Goal: Task Accomplishment & Management: Manage account settings

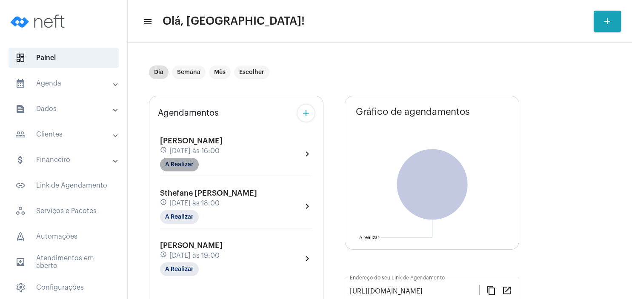
click at [179, 164] on mat-chip "A Realizar" at bounding box center [179, 165] width 39 height 14
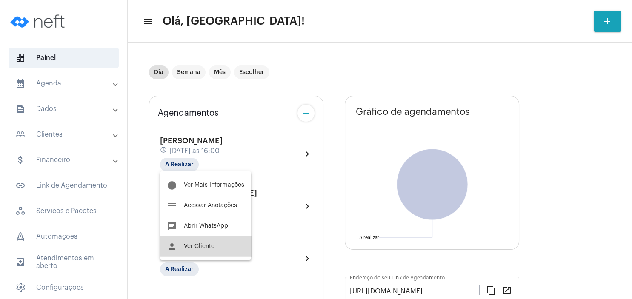
click at [211, 245] on span "Ver Cliente" at bounding box center [199, 246] width 31 height 6
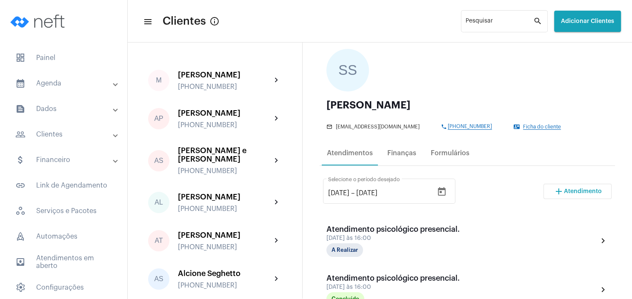
scroll to position [122, 0]
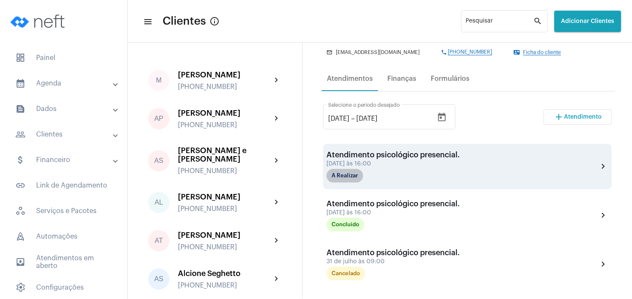
click at [354, 180] on mat-chip "A Realizar" at bounding box center [344, 176] width 37 height 14
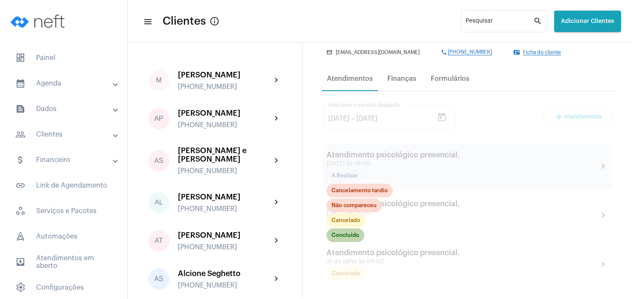
click at [353, 239] on mat-chip "Concluído" at bounding box center [345, 235] width 38 height 14
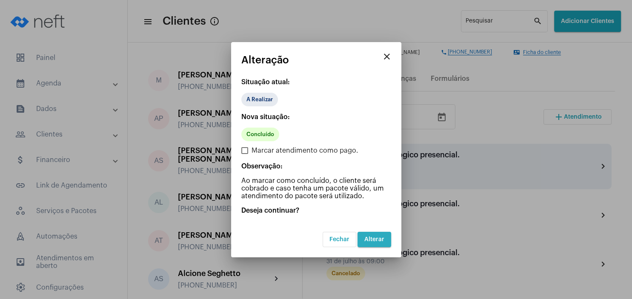
click at [373, 240] on span "Alterar" at bounding box center [374, 239] width 20 height 6
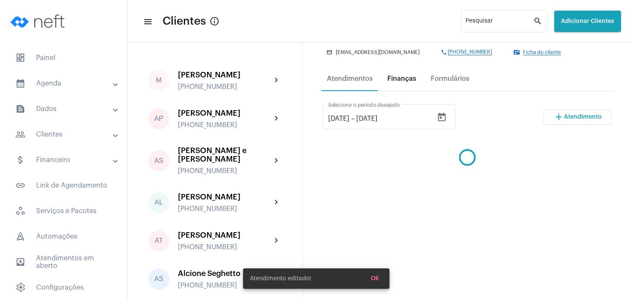
click at [402, 81] on div "Finanças" at bounding box center [401, 79] width 29 height 8
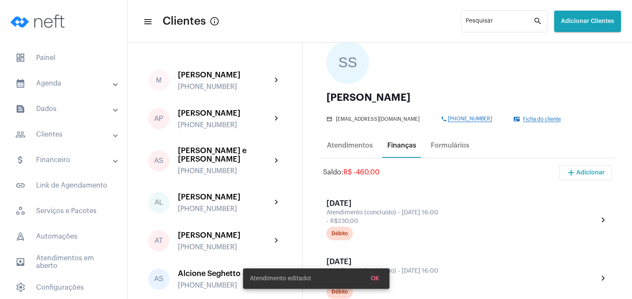
scroll to position [122, 0]
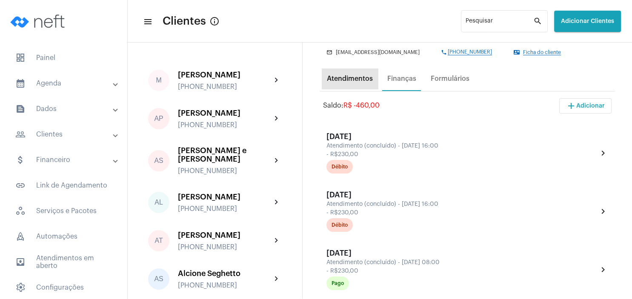
click at [353, 78] on div "Atendimentos" at bounding box center [350, 79] width 46 height 8
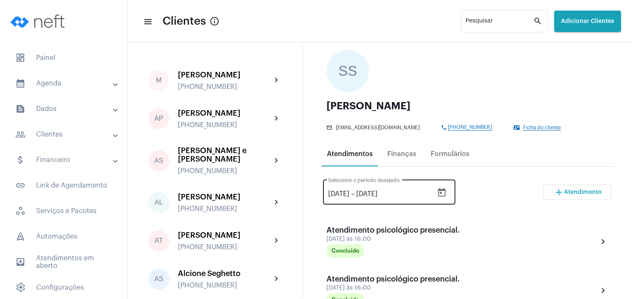
scroll to position [82, 0]
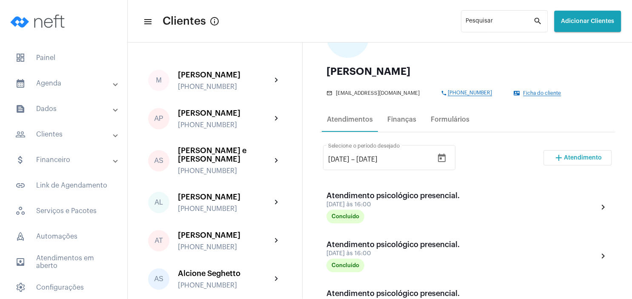
click at [563, 157] on mat-icon "add" at bounding box center [558, 158] width 10 height 10
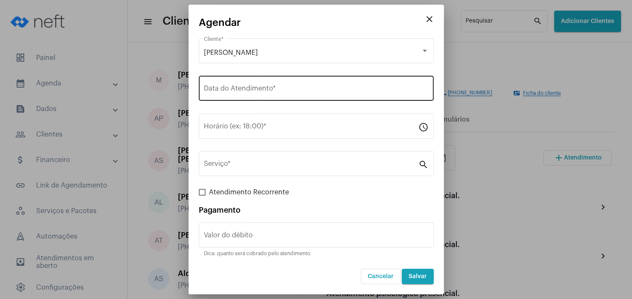
click at [244, 86] on div "Data do Atendimento *" at bounding box center [316, 87] width 225 height 27
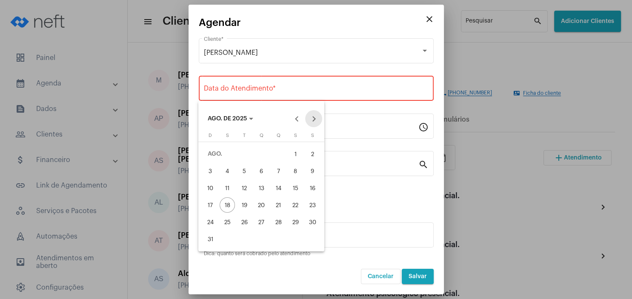
click at [315, 118] on button "Next month" at bounding box center [313, 118] width 17 height 17
click at [226, 172] on div "1" at bounding box center [226, 170] width 15 height 15
type input "[DATE]"
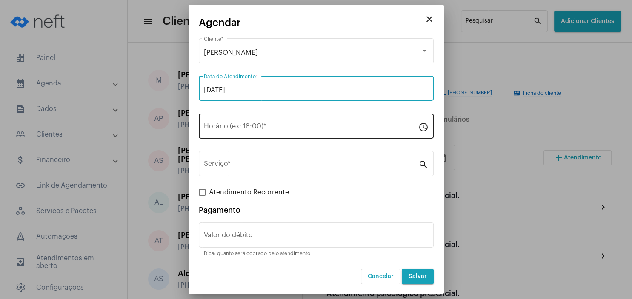
click at [276, 128] on input "Horário (ex: 18:00) *" at bounding box center [311, 128] width 214 height 8
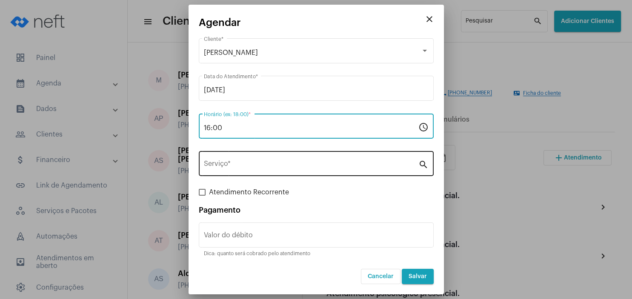
type input "16:00"
click at [261, 165] on input "Serviço *" at bounding box center [311, 166] width 214 height 8
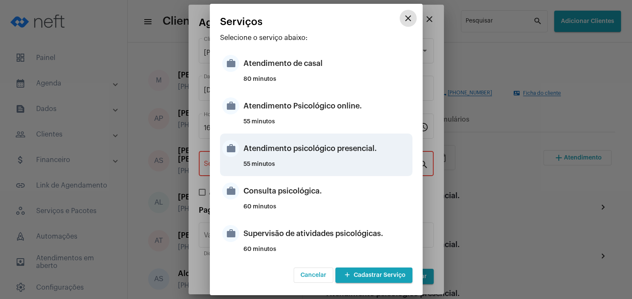
click at [338, 164] on div "55 minutos" at bounding box center [326, 167] width 167 height 13
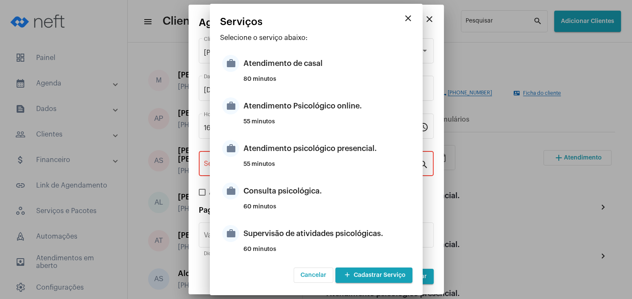
type input "Atendimento psicológico presencial."
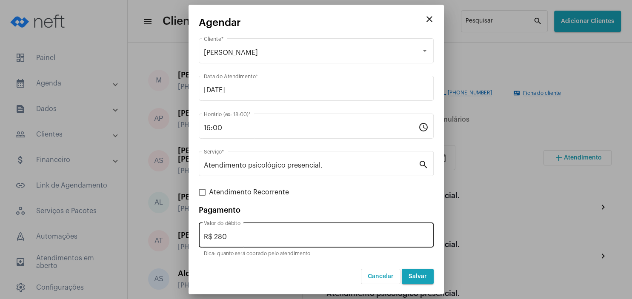
click at [271, 233] on div "R$ 280 Valor do débito" at bounding box center [316, 234] width 225 height 27
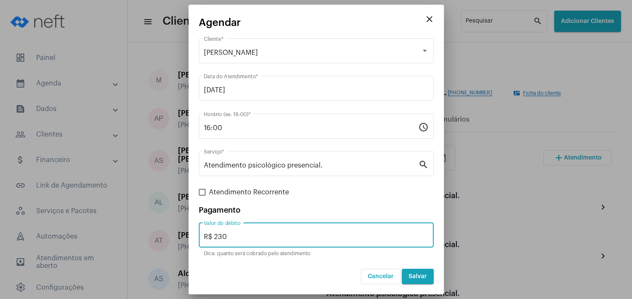
type input "R$ 230"
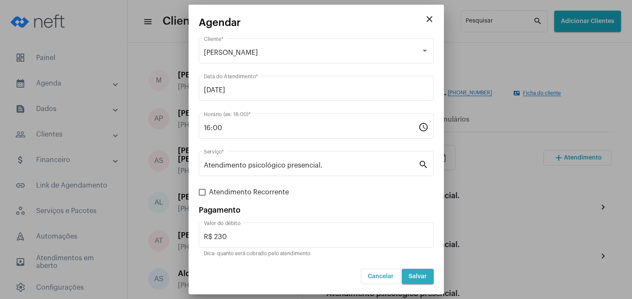
click at [412, 277] on span "Salvar" at bounding box center [417, 276] width 18 height 6
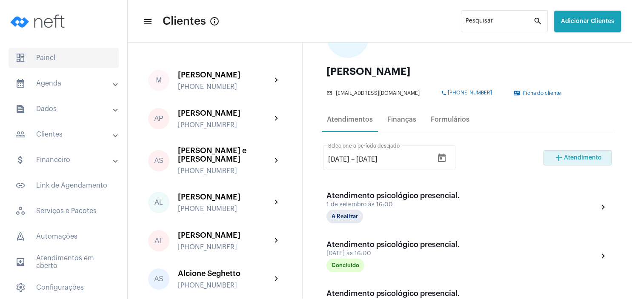
click at [56, 65] on span "dashboard Painel" at bounding box center [64, 58] width 110 height 20
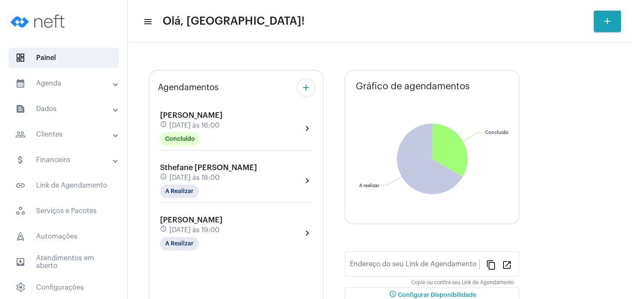
type input "[URL][DOMAIN_NAME]"
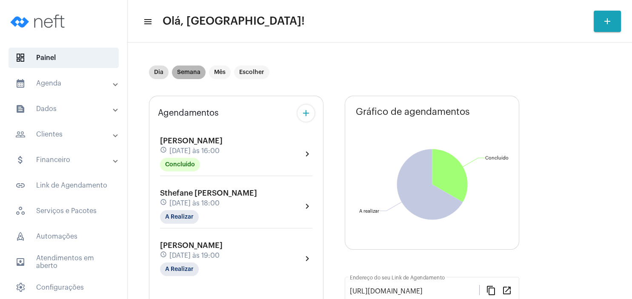
click at [193, 72] on mat-chip "Semana" at bounding box center [189, 72] width 34 height 14
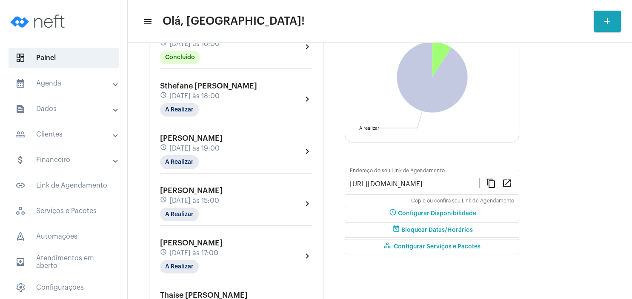
scroll to position [163, 0]
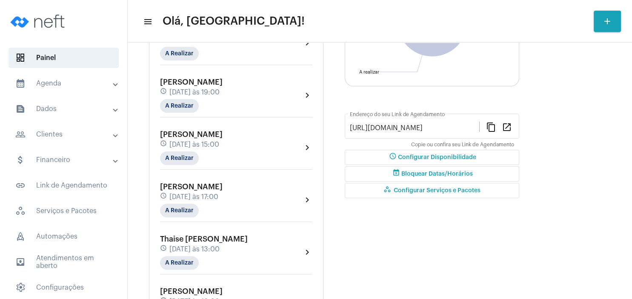
click at [198, 240] on span "Thaise [PERSON_NAME]" at bounding box center [204, 239] width 88 height 8
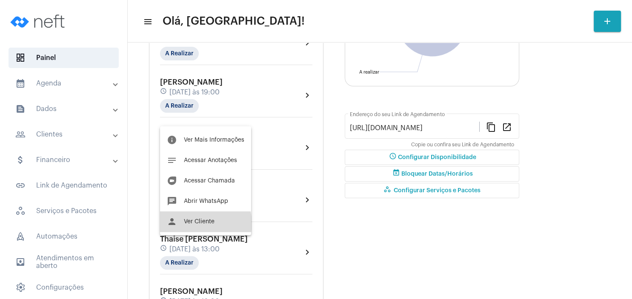
click at [202, 223] on span "Ver Cliente" at bounding box center [199, 222] width 31 height 6
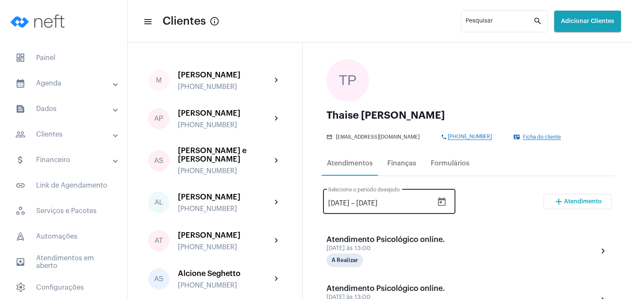
scroll to position [122, 0]
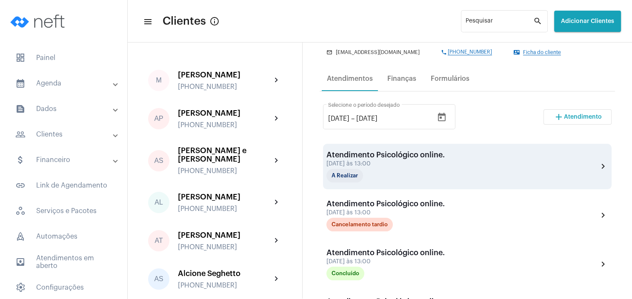
click at [368, 168] on div "Atendimento Psicológico online. [DATE] às 13:00 A Realizar" at bounding box center [385, 167] width 118 height 32
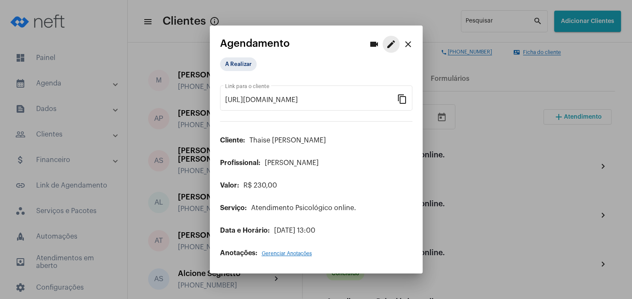
click at [391, 48] on mat-icon "edit" at bounding box center [391, 44] width 10 height 10
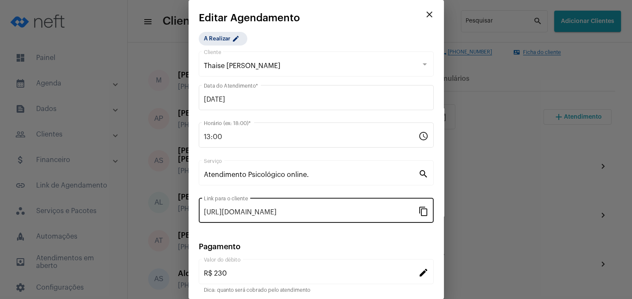
scroll to position [67, 0]
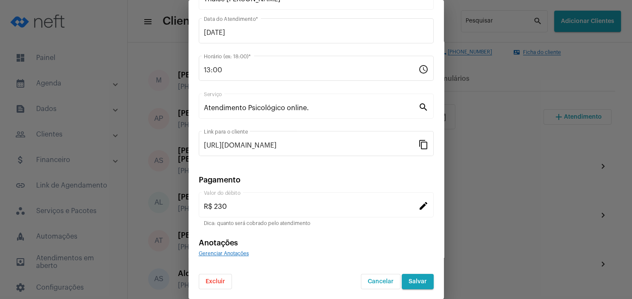
click at [217, 282] on span "Excluir" at bounding box center [215, 282] width 20 height 6
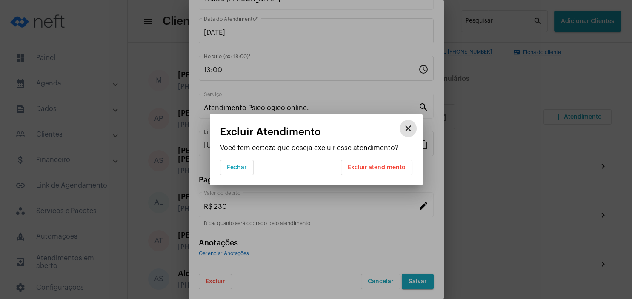
click at [380, 164] on button "Excluir atendimento" at bounding box center [376, 167] width 71 height 15
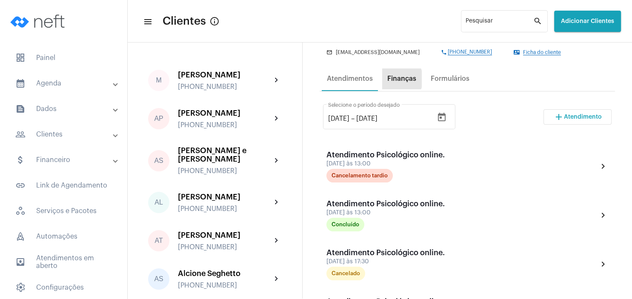
click at [394, 79] on div "Finanças" at bounding box center [401, 79] width 29 height 8
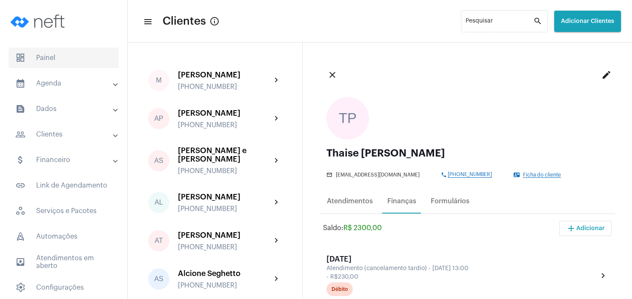
click at [57, 63] on span "dashboard Painel" at bounding box center [64, 58] width 110 height 20
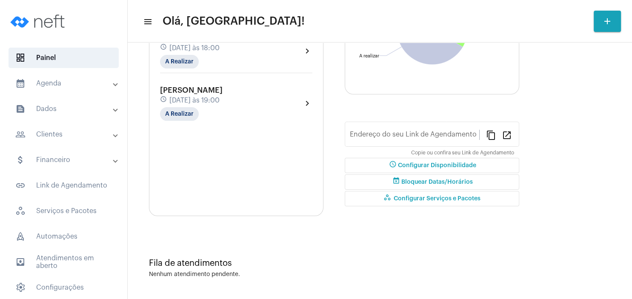
type input "[URL][DOMAIN_NAME]"
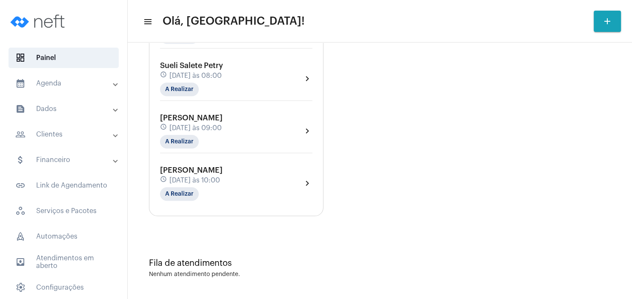
scroll to position [116, 0]
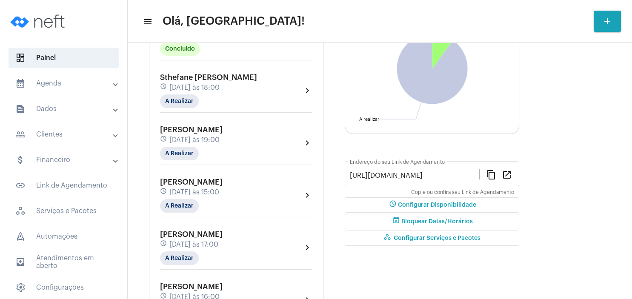
click at [421, 205] on span "schedule Configurar Disponibilidade" at bounding box center [431, 205] width 88 height 6
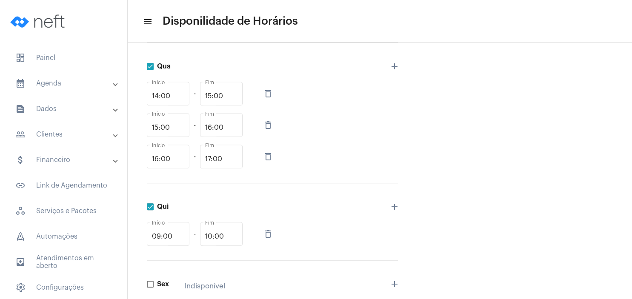
scroll to position [367, 0]
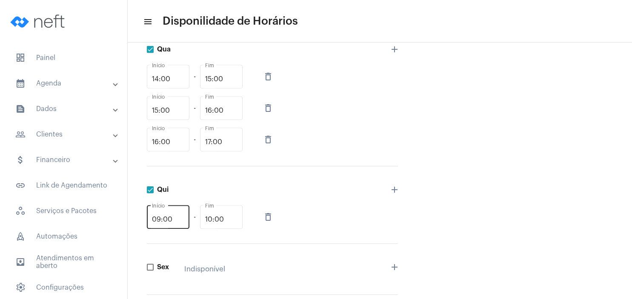
click at [183, 218] on input "09:00" at bounding box center [168, 220] width 32 height 8
type input "0"
type input "11:00"
click at [233, 221] on input "10:00" at bounding box center [221, 220] width 32 height 8
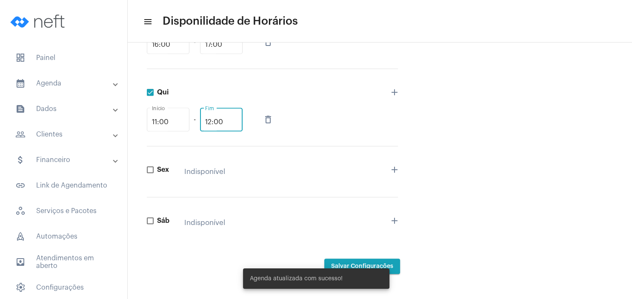
type input "12:00"
click at [390, 264] on div "Agenda atualizada com sucesso!" at bounding box center [316, 278] width 167 height 41
click at [68, 61] on span "dashboard Painel" at bounding box center [64, 58] width 110 height 20
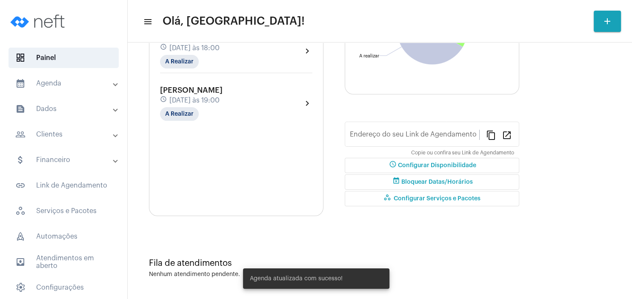
type input "[URL][DOMAIN_NAME]"
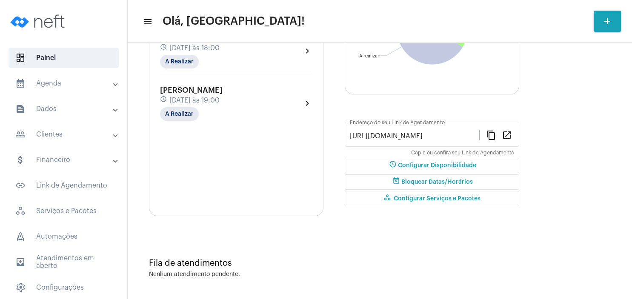
click at [71, 137] on mat-panel-title "people_outline Clientes" at bounding box center [64, 134] width 98 height 10
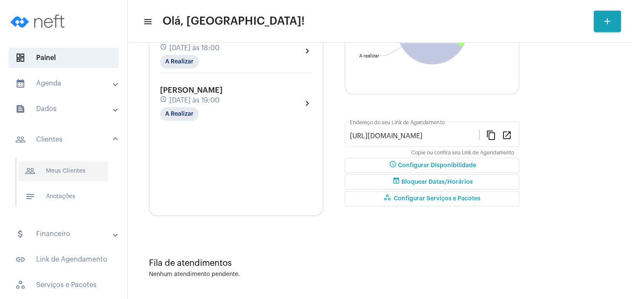
click at [67, 168] on span "people_outline Meus Clientes" at bounding box center [63, 171] width 90 height 20
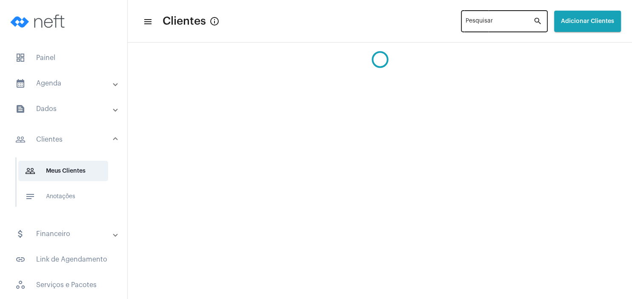
click at [465, 23] on input "Pesquisar" at bounding box center [499, 23] width 68 height 7
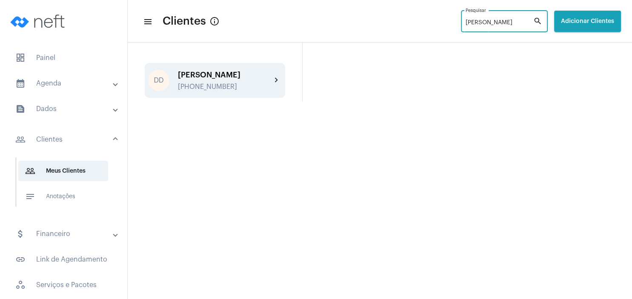
type input "[PERSON_NAME]"
click at [248, 72] on div "[PERSON_NAME]" at bounding box center [225, 75] width 94 height 9
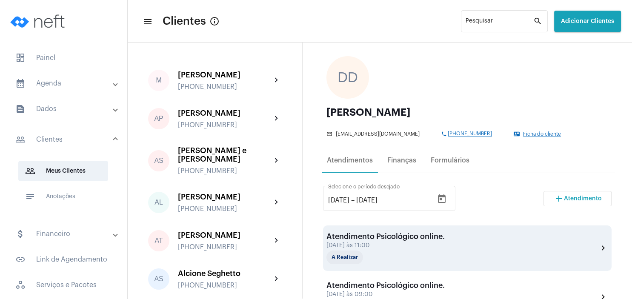
scroll to position [122, 0]
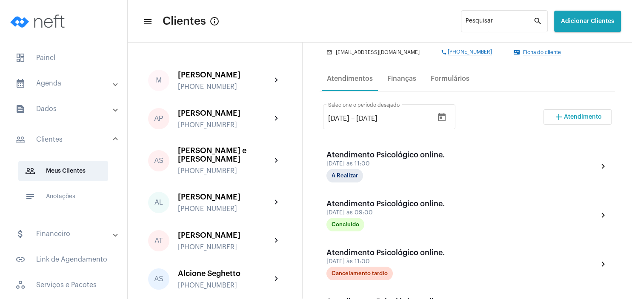
click at [571, 120] on button "add Atendimento" at bounding box center [577, 116] width 68 height 15
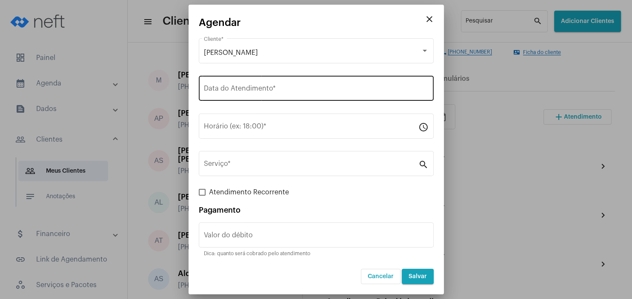
click at [286, 91] on input "Data do Atendimento *" at bounding box center [316, 90] width 225 height 8
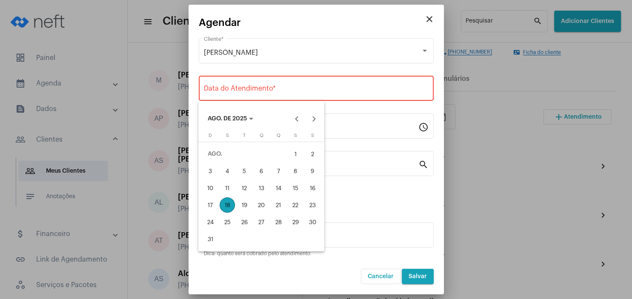
click at [429, 20] on div at bounding box center [316, 149] width 632 height 299
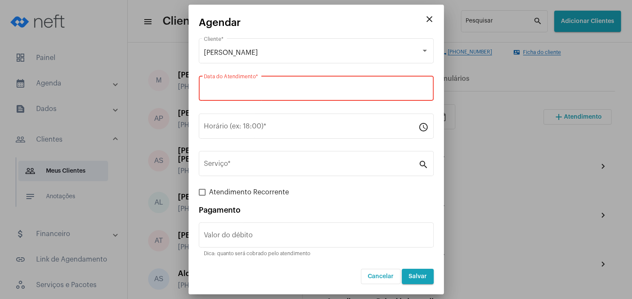
click at [431, 21] on mat-icon "close" at bounding box center [429, 19] width 10 height 10
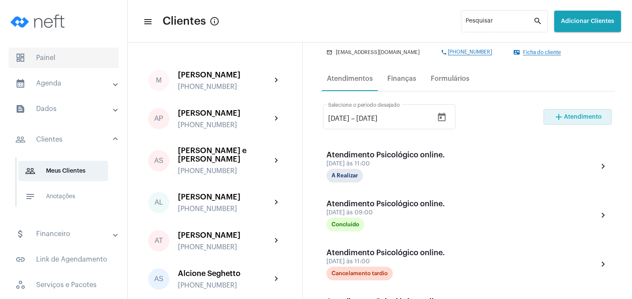
click at [60, 62] on span "dashboard Painel" at bounding box center [64, 58] width 110 height 20
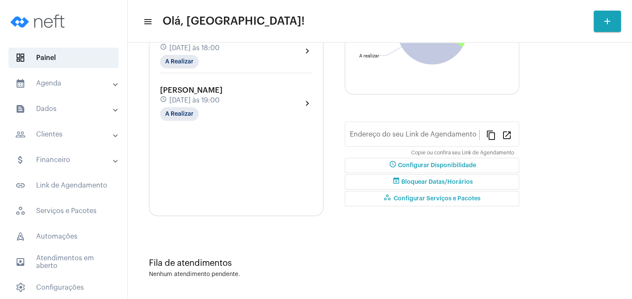
type input "[URL][DOMAIN_NAME]"
click at [88, 137] on mat-panel-title "people_outline Clientes" at bounding box center [64, 134] width 98 height 10
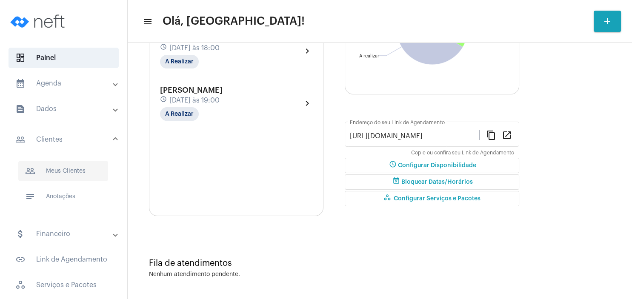
click at [74, 173] on span "people_outline Meus Clientes" at bounding box center [63, 171] width 90 height 20
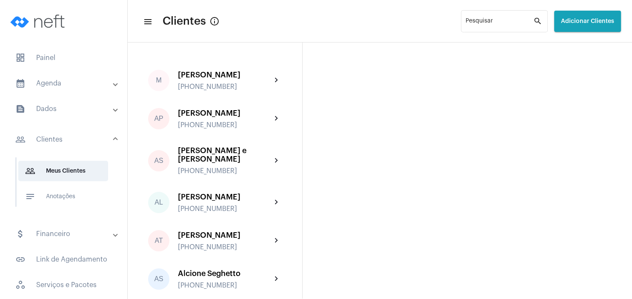
click at [577, 28] on button "Adicionar Clientes" at bounding box center [587, 21] width 67 height 21
click at [579, 43] on span "add Novo Cliente" at bounding box center [585, 44] width 49 height 15
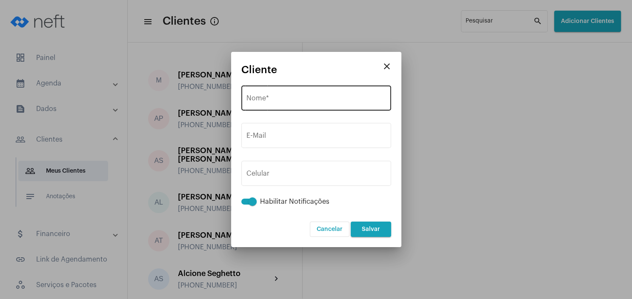
click at [286, 95] on div "Nome *" at bounding box center [315, 97] width 139 height 27
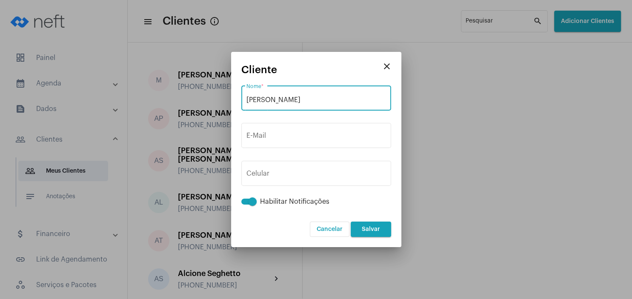
click at [270, 100] on input "[PERSON_NAME]" at bounding box center [315, 100] width 139 height 8
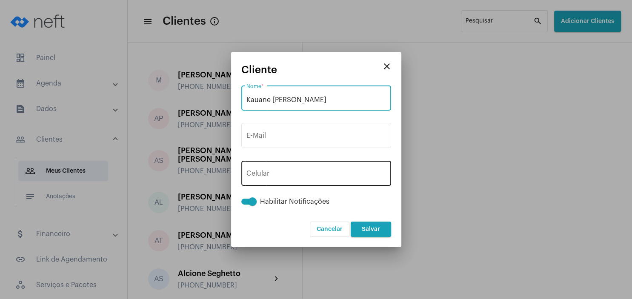
type input "Kauane [PERSON_NAME]"
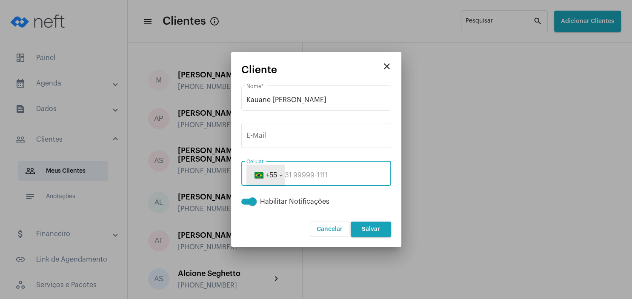
click at [280, 172] on button "+55" at bounding box center [265, 175] width 38 height 21
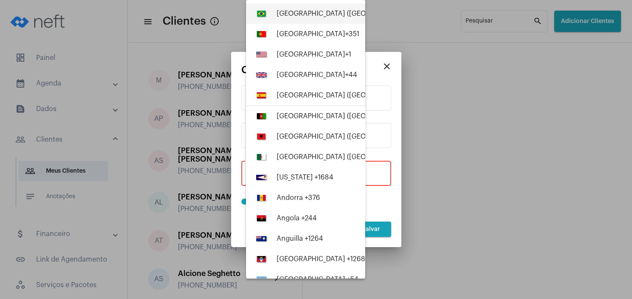
click at [307, 17] on div "[GEOGRAPHIC_DATA] ([GEOGRAPHIC_DATA]) +55" at bounding box center [353, 14] width 154 height 8
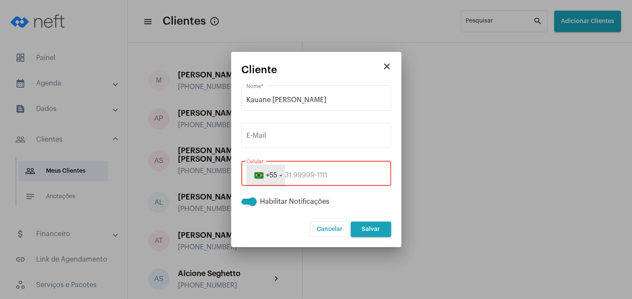
click at [283, 175] on button "+55" at bounding box center [265, 175] width 38 height 21
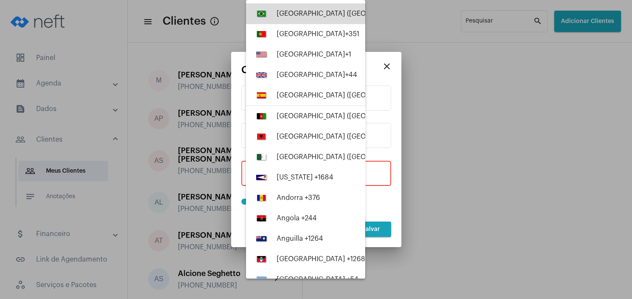
click at [419, 12] on span "+55" at bounding box center [424, 13] width 11 height 7
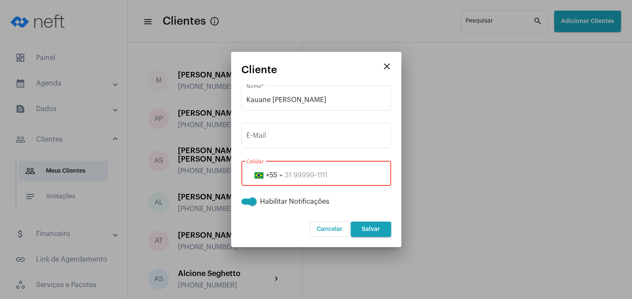
click at [285, 173] on input "tel" at bounding box center [315, 175] width 139 height 8
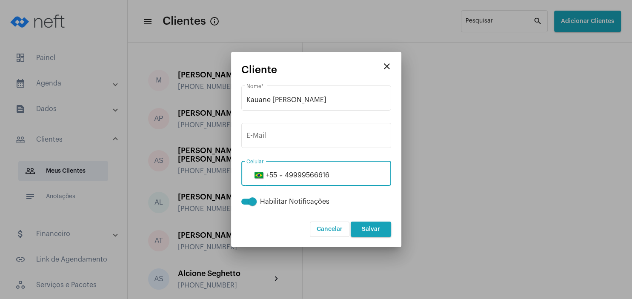
type input "49999566616"
click at [376, 228] on span "Salvar" at bounding box center [371, 229] width 18 height 6
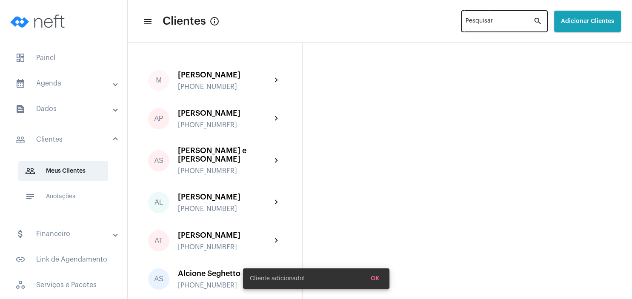
click at [467, 22] on input "Pesquisar" at bounding box center [499, 23] width 68 height 7
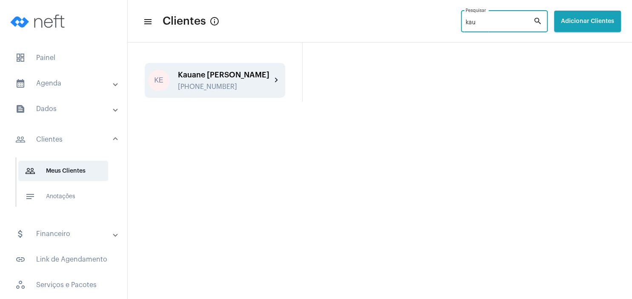
type input "kau"
click at [235, 78] on div "Kauane [PERSON_NAME]" at bounding box center [225, 75] width 94 height 9
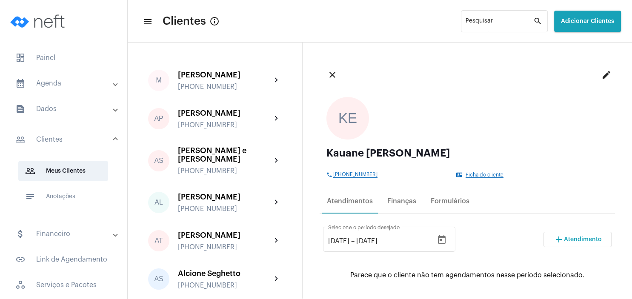
click at [491, 174] on span "Ficha do cliente" at bounding box center [484, 175] width 38 height 6
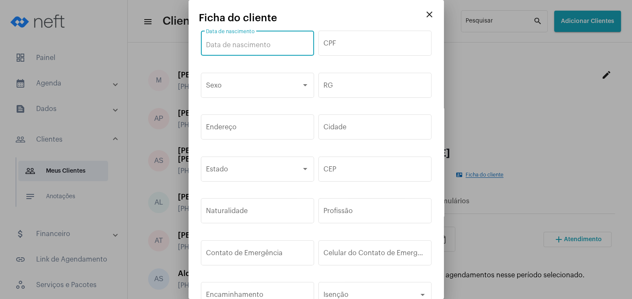
click at [256, 45] on input "Data de nascimento" at bounding box center [257, 45] width 103 height 8
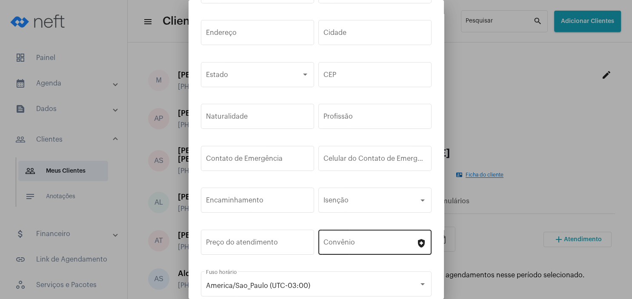
scroll to position [138, 0]
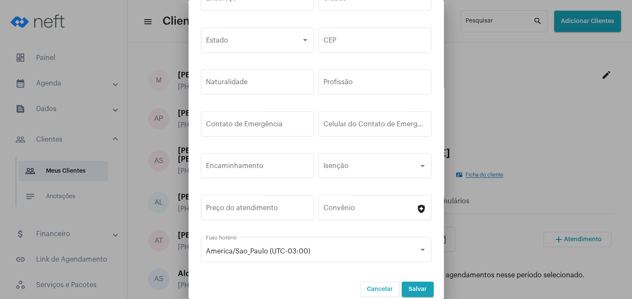
type input "[DATE]"
click at [415, 282] on button "Salvar" at bounding box center [417, 289] width 32 height 15
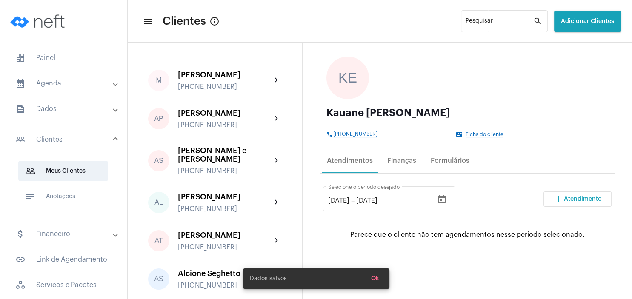
scroll to position [122, 0]
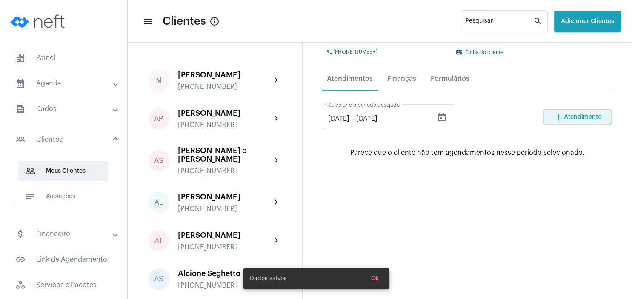
click at [571, 118] on span "Atendimento" at bounding box center [583, 117] width 38 height 6
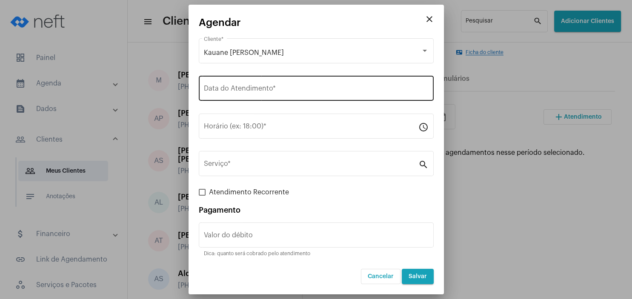
click at [224, 90] on input "Data do Atendimento *" at bounding box center [316, 90] width 225 height 8
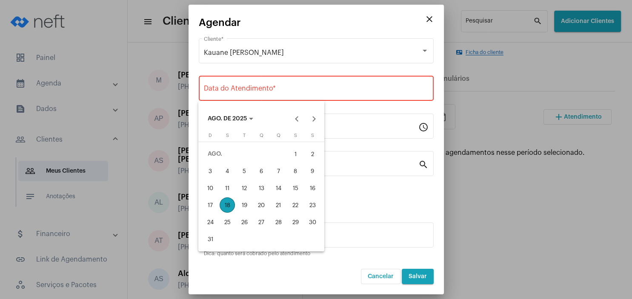
click at [259, 202] on div "20" at bounding box center [260, 204] width 15 height 15
type input "[DATE]"
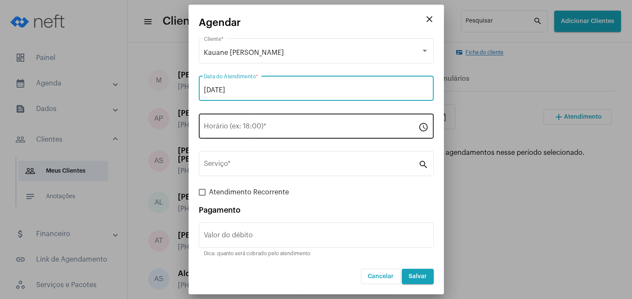
click at [235, 130] on input "Horário (ex: 18:00) *" at bounding box center [311, 128] width 214 height 8
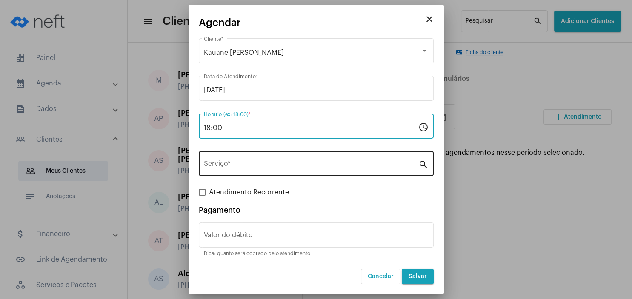
type input "18:00"
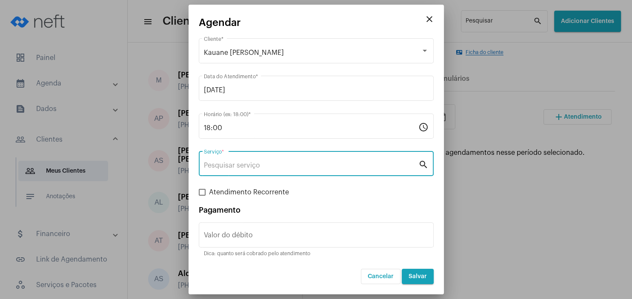
click at [227, 169] on input "Serviço *" at bounding box center [311, 166] width 214 height 8
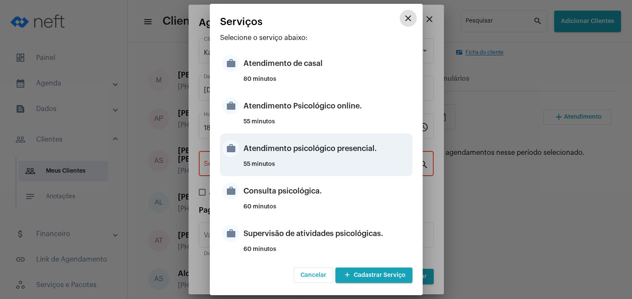
click at [347, 153] on div "Atendimento psicológico presencial." at bounding box center [326, 149] width 167 height 26
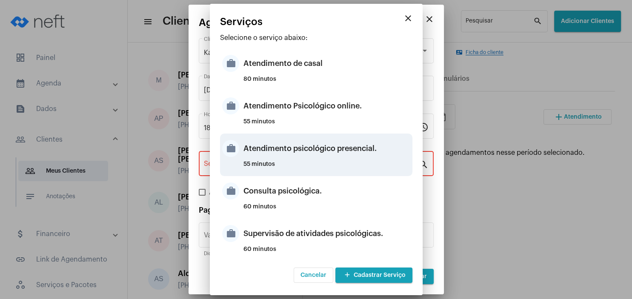
type input "Atendimento psicológico presencial."
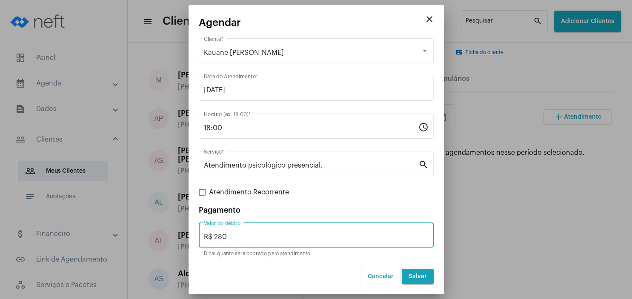
click at [241, 236] on input "R$ 280" at bounding box center [316, 237] width 225 height 8
type input "R$ 230"
click at [419, 278] on span "Salvar" at bounding box center [417, 276] width 18 height 6
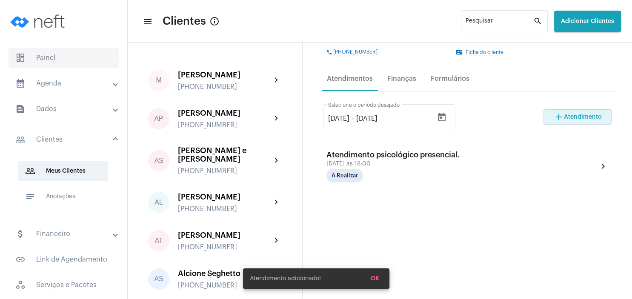
click at [33, 57] on span "dashboard Painel" at bounding box center [64, 58] width 110 height 20
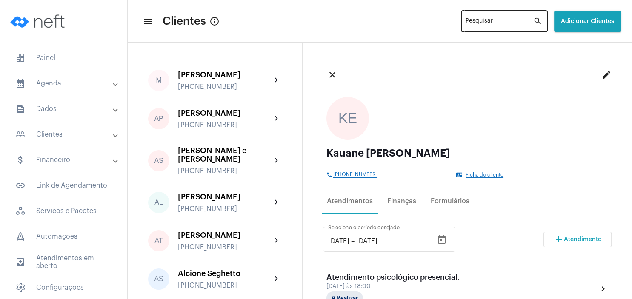
click at [465, 23] on input "Pesquisar" at bounding box center [499, 23] width 68 height 7
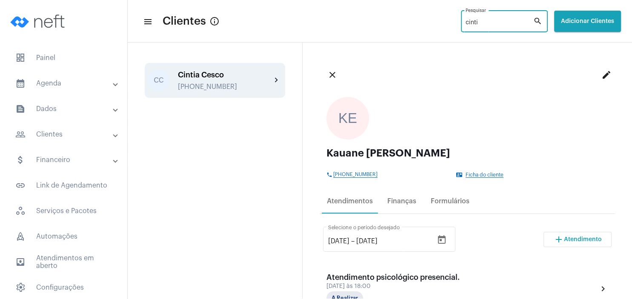
type input "cinti"
click at [204, 71] on div "Cintia Cesco" at bounding box center [225, 75] width 94 height 9
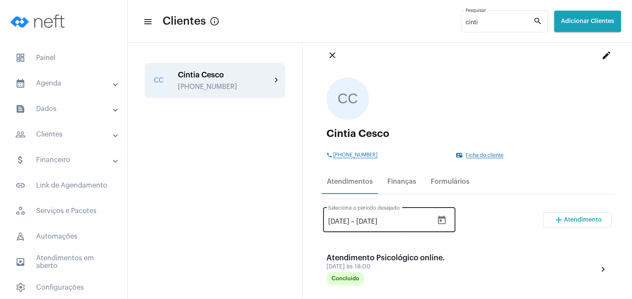
scroll to position [41, 0]
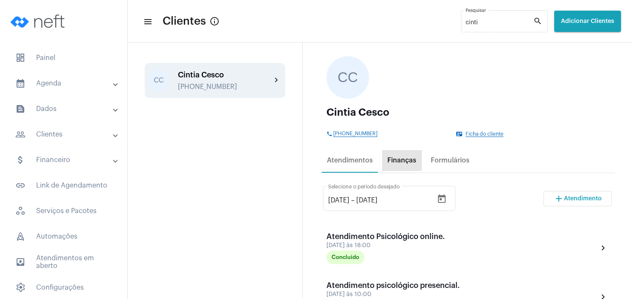
click at [407, 166] on div "Finanças" at bounding box center [401, 160] width 39 height 20
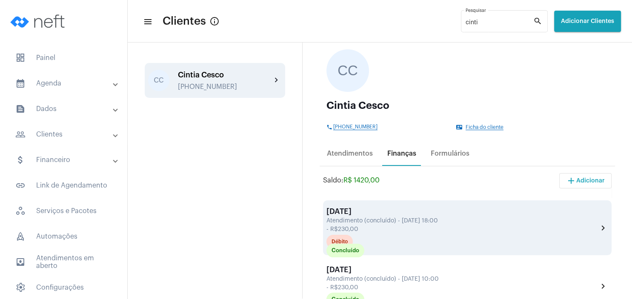
scroll to position [122, 0]
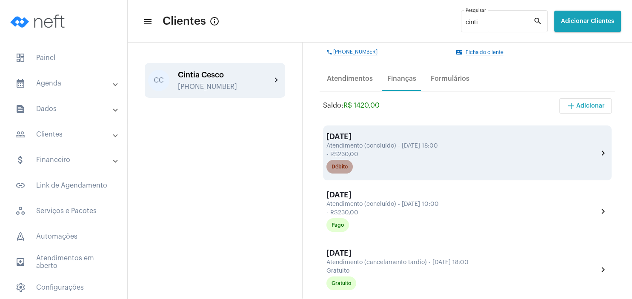
click at [346, 168] on div "Débito" at bounding box center [339, 167] width 16 height 6
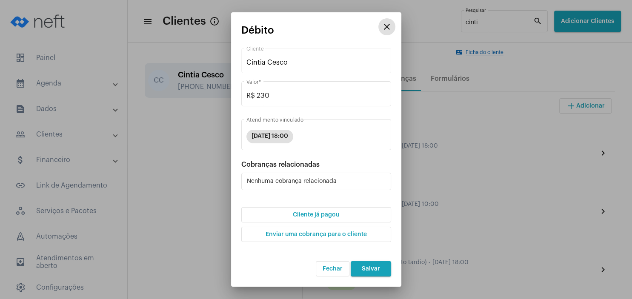
click at [315, 219] on button "Cliente já pagou" at bounding box center [316, 214] width 150 height 15
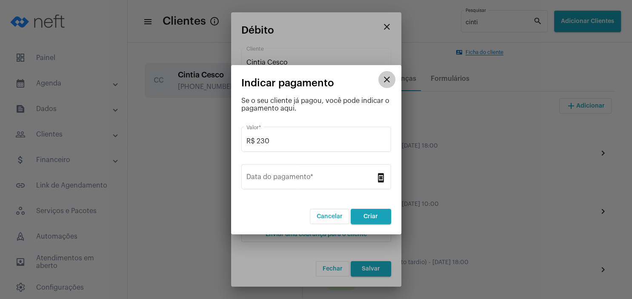
click at [389, 76] on mat-icon "close" at bounding box center [386, 79] width 10 height 10
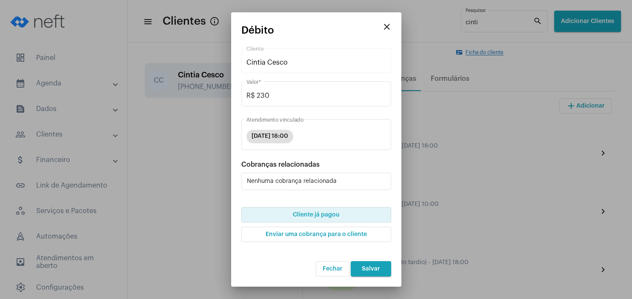
click at [390, 28] on mat-icon "close" at bounding box center [386, 27] width 10 height 10
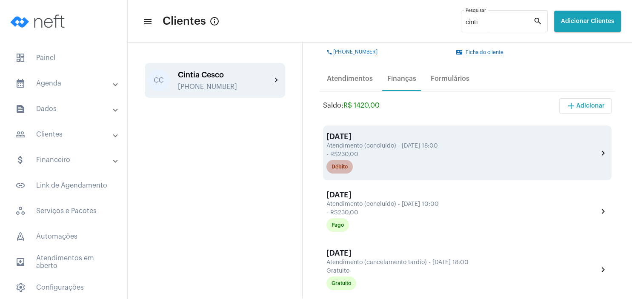
click at [343, 171] on mat-chip "Débito" at bounding box center [339, 167] width 26 height 14
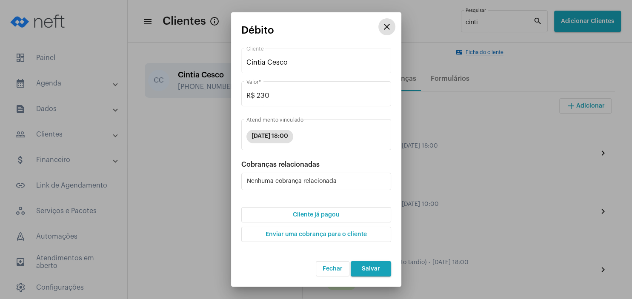
click at [314, 220] on button "Cliente já pagou" at bounding box center [316, 214] width 150 height 15
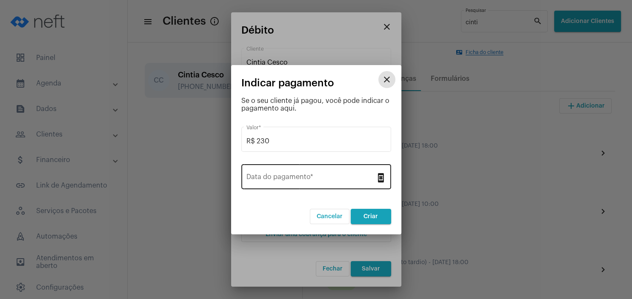
click at [290, 177] on input "Data do pagamento *" at bounding box center [310, 179] width 129 height 8
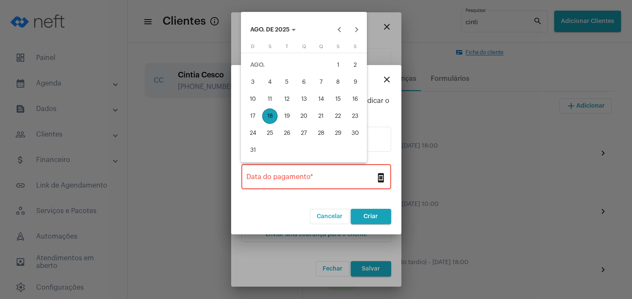
click at [322, 100] on div "14" at bounding box center [320, 98] width 15 height 15
type input "[DATE]"
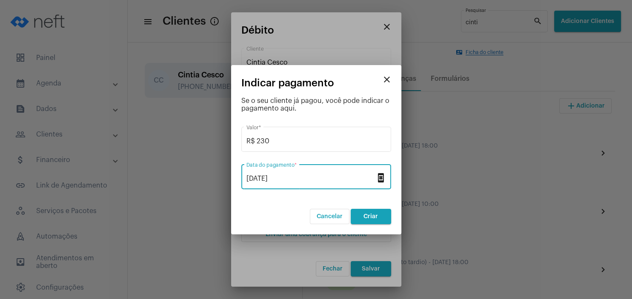
click at [364, 213] on button "Criar" at bounding box center [370, 216] width 40 height 15
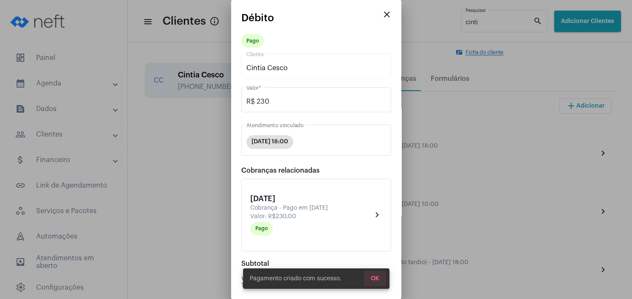
click at [373, 279] on span "OK" at bounding box center [374, 279] width 9 height 6
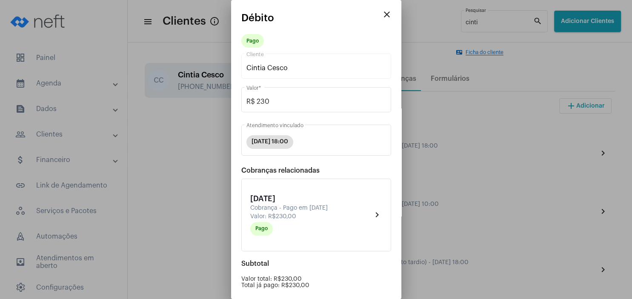
scroll to position [86, 0]
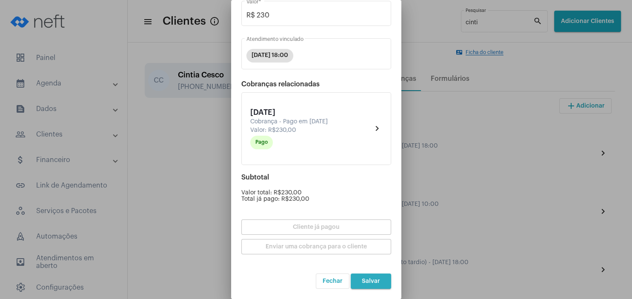
click at [370, 281] on span "Salvar" at bounding box center [371, 281] width 18 height 6
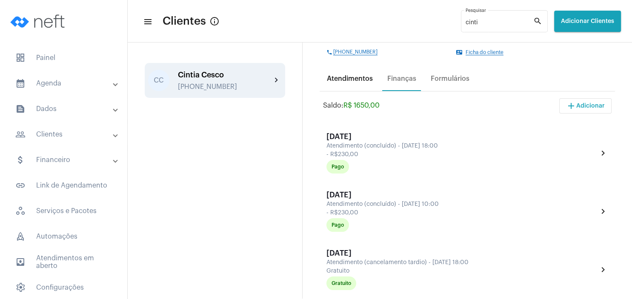
click at [355, 84] on div "Atendimentos" at bounding box center [350, 78] width 56 height 20
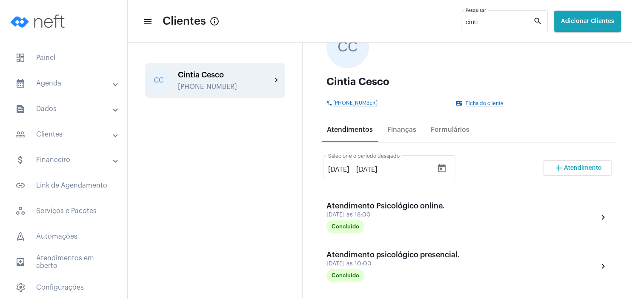
scroll to position [82, 0]
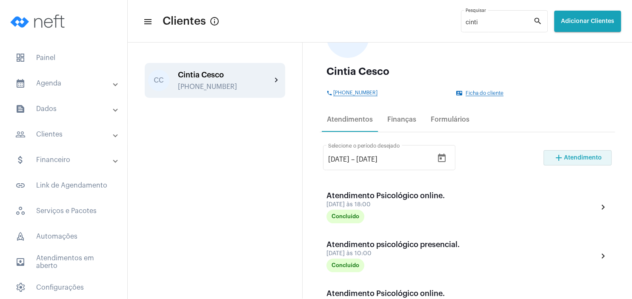
click at [575, 157] on span "Atendimento" at bounding box center [583, 158] width 38 height 6
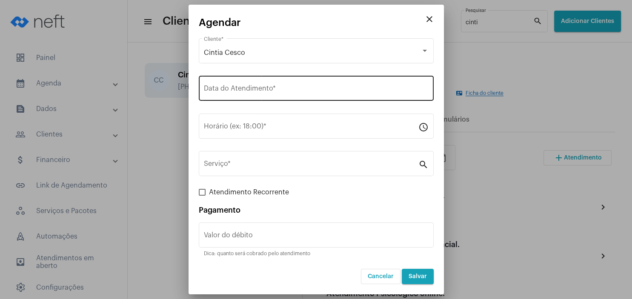
click at [262, 89] on input "Data do Atendimento *" at bounding box center [316, 90] width 225 height 8
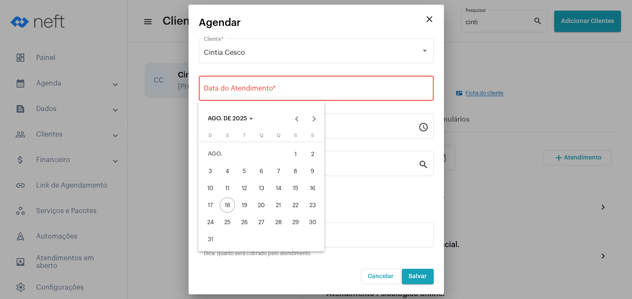
click at [264, 223] on div "27" at bounding box center [260, 221] width 15 height 15
type input "[DATE]"
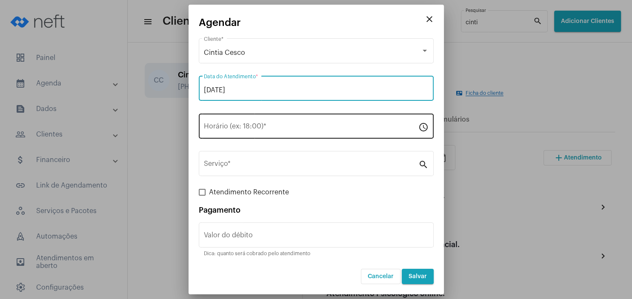
click at [230, 128] on input "Horário (ex: 18:00) *" at bounding box center [311, 128] width 214 height 8
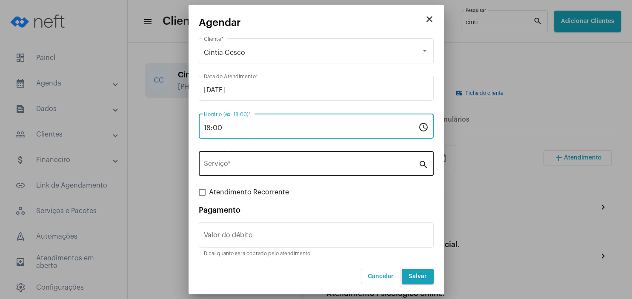
type input "18:00"
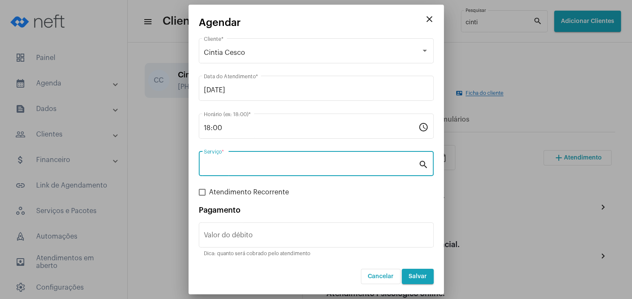
click at [229, 165] on input "Serviço *" at bounding box center [311, 166] width 214 height 8
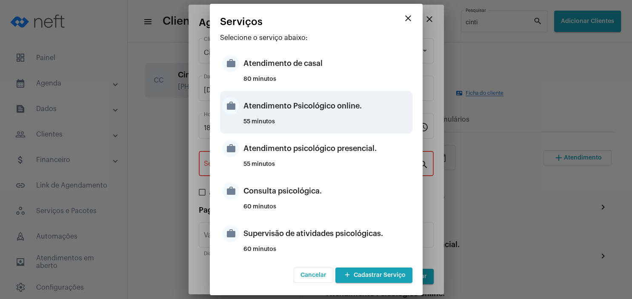
click at [347, 109] on div "Atendimento Psicológico online." at bounding box center [326, 106] width 167 height 26
type input "Atendimento Psicológico online."
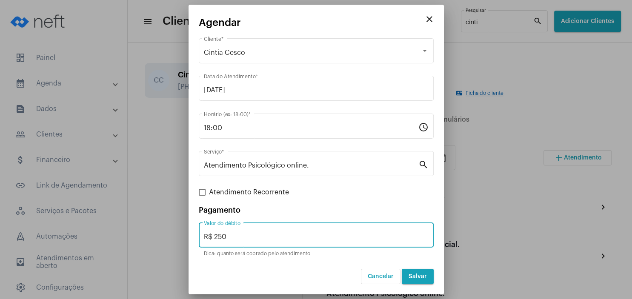
click at [245, 237] on input "R$ 250" at bounding box center [316, 237] width 225 height 8
type input "R$ 230"
click at [419, 280] on button "Salvar" at bounding box center [417, 276] width 32 height 15
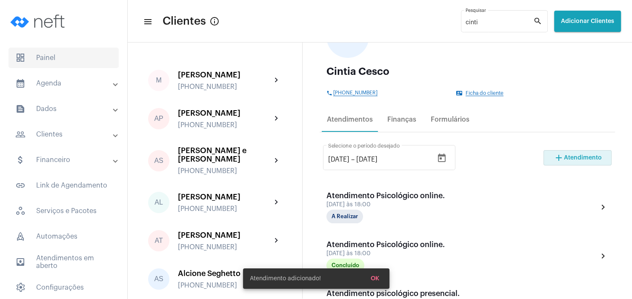
click at [65, 60] on span "dashboard Painel" at bounding box center [64, 58] width 110 height 20
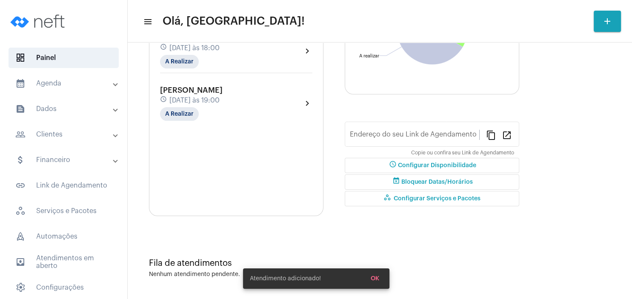
type input "[URL][DOMAIN_NAME]"
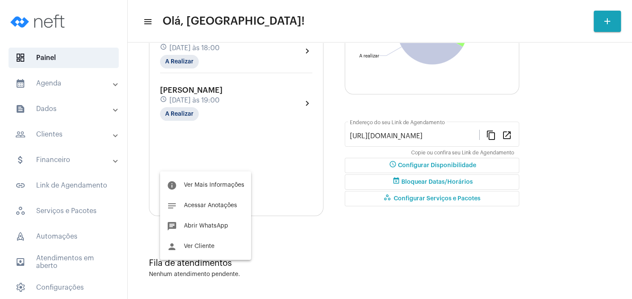
drag, startPoint x: 283, startPoint y: 149, endPoint x: 293, endPoint y: 174, distance: 26.9
click at [293, 174] on div at bounding box center [316, 149] width 632 height 299
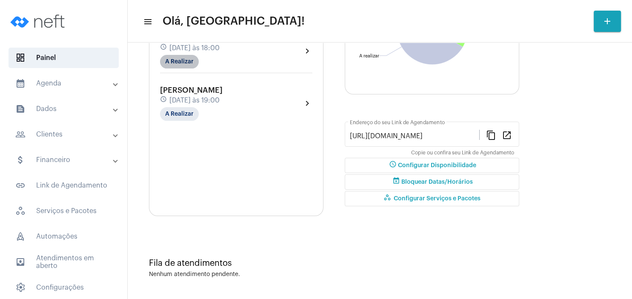
click at [188, 68] on mat-chip "A Realizar" at bounding box center [179, 62] width 39 height 14
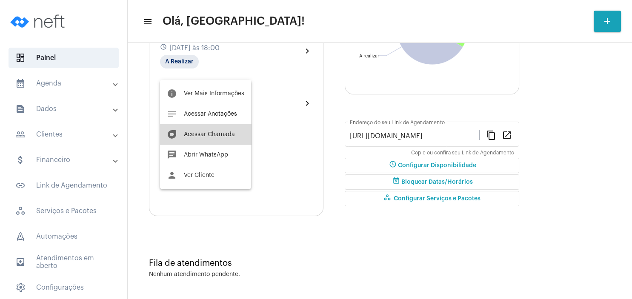
click at [222, 137] on span "Acessar Chamada" at bounding box center [209, 134] width 51 height 6
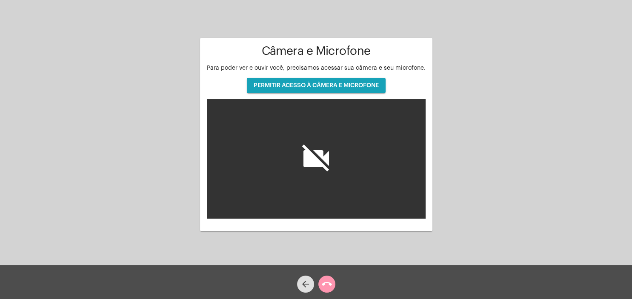
click at [326, 85] on span "PERMITIR ACESSO À CÂMERA E MICROFONE" at bounding box center [315, 86] width 125 height 6
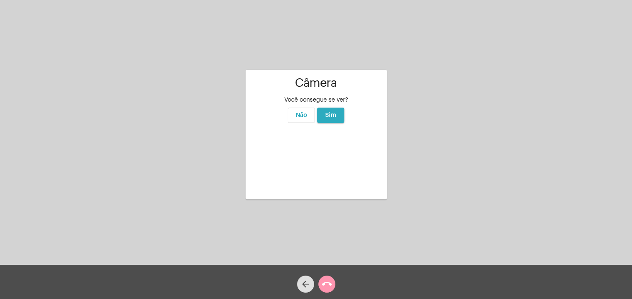
click at [331, 108] on button "Sim" at bounding box center [330, 115] width 27 height 15
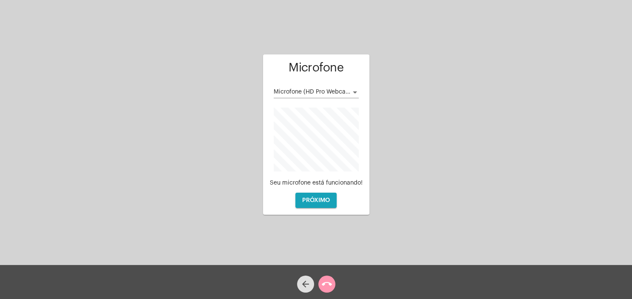
click at [353, 92] on div at bounding box center [355, 92] width 4 height 2
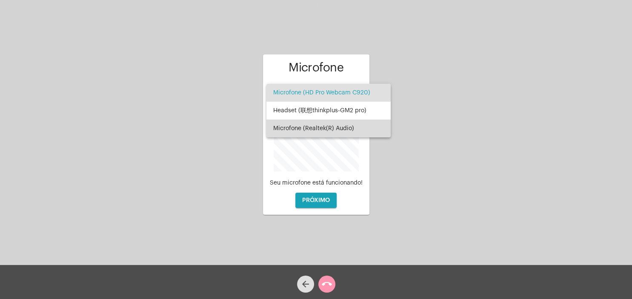
click at [339, 125] on span "Microfone (Realtek(R) Audio)" at bounding box center [328, 129] width 111 height 18
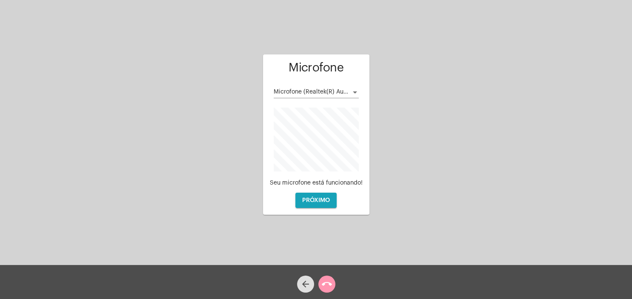
click at [327, 203] on span "PRÓXIMO" at bounding box center [316, 200] width 28 height 6
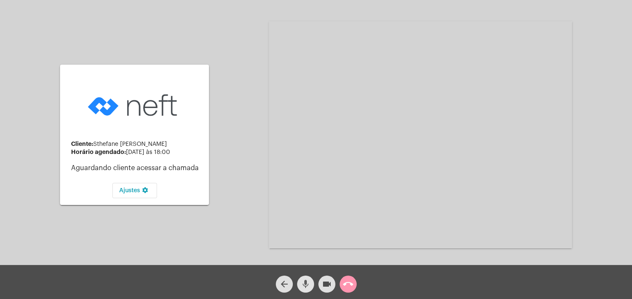
click at [305, 285] on mat-icon "mic" at bounding box center [305, 284] width 10 height 10
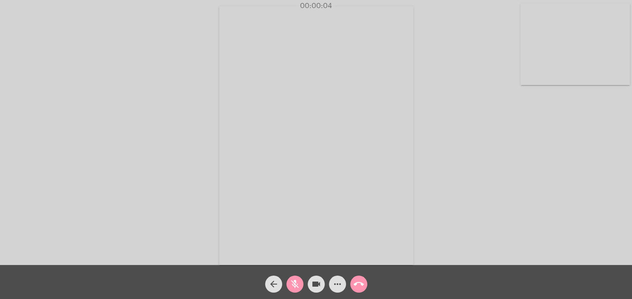
click at [293, 284] on mat-icon "mic_off" at bounding box center [295, 284] width 10 height 10
